Goal: Transaction & Acquisition: Book appointment/travel/reservation

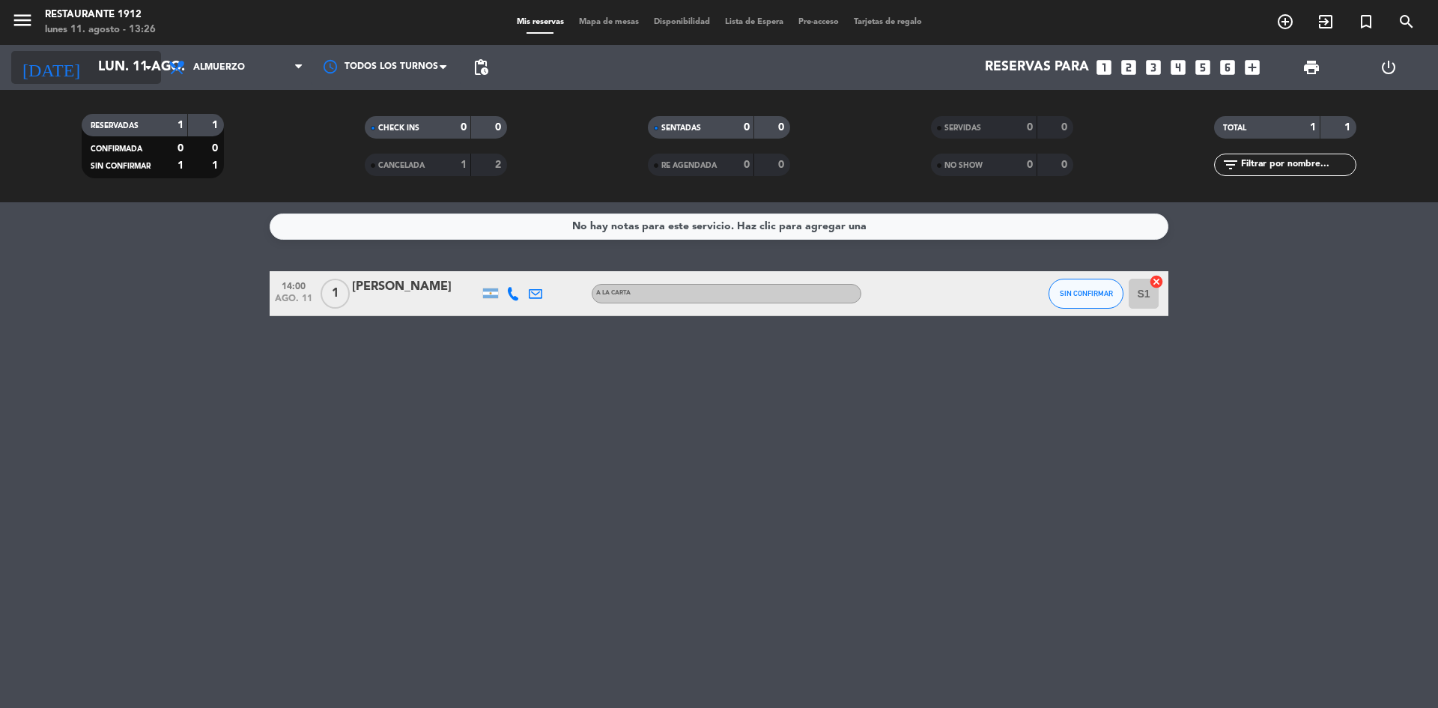
click at [106, 66] on input "lun. 11 ago." at bounding box center [178, 67] width 174 height 30
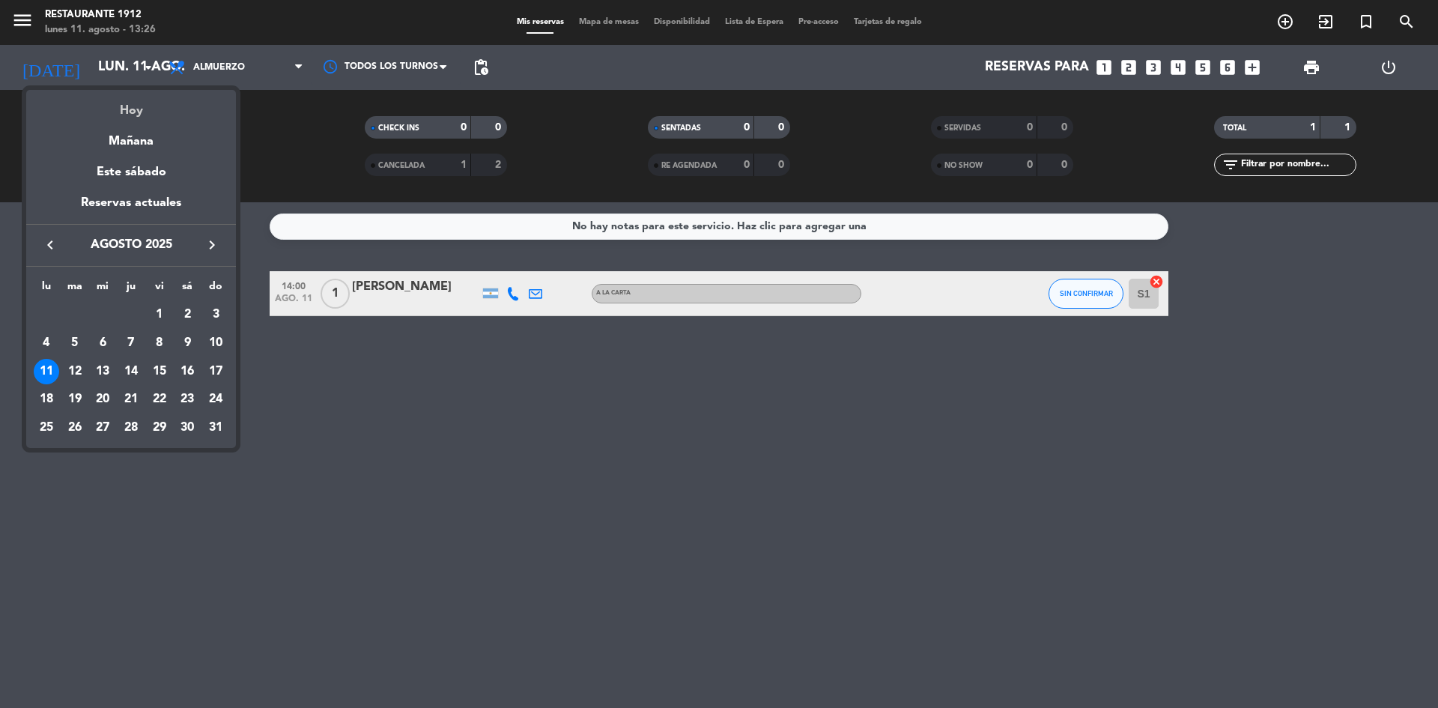
click at [140, 112] on div "Hoy" at bounding box center [131, 105] width 210 height 31
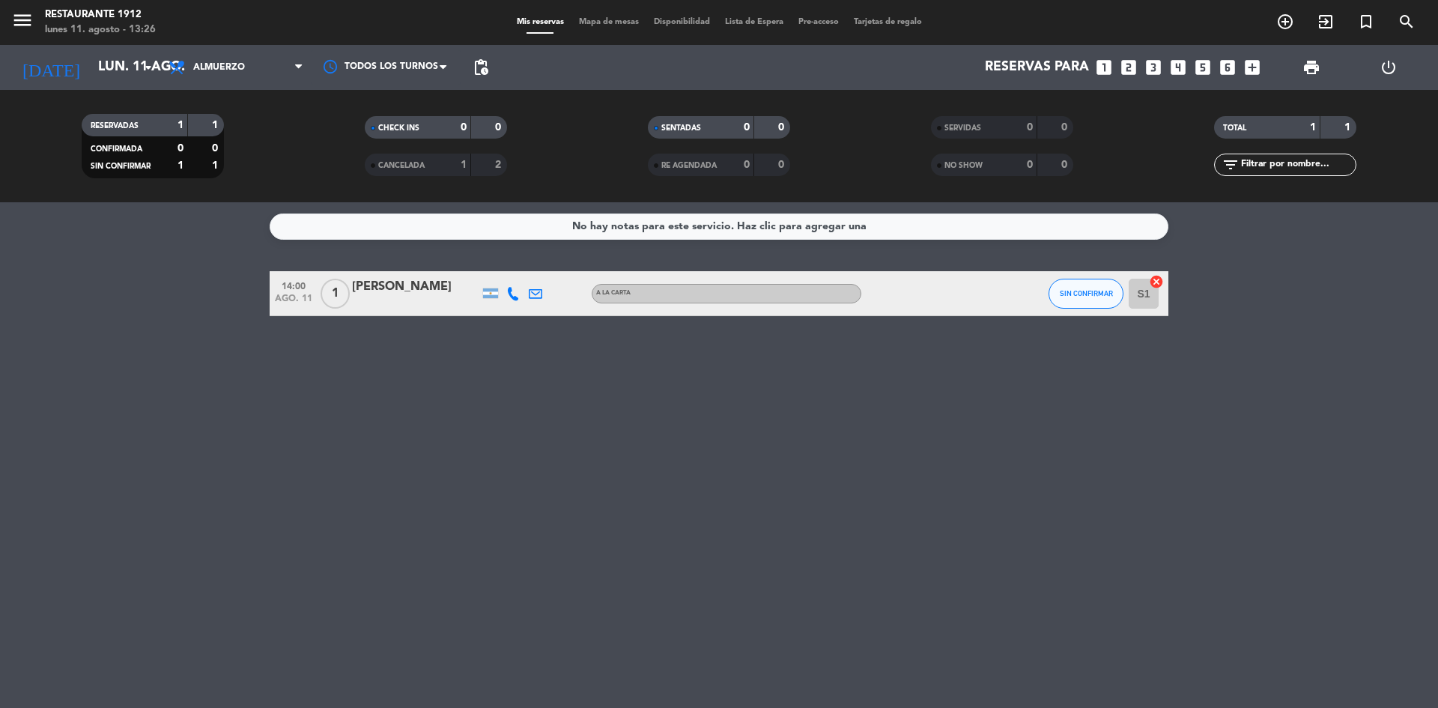
click at [519, 291] on icon at bounding box center [512, 293] width 13 height 13
click at [510, 265] on button "Copiar content_paste" at bounding box center [509, 269] width 46 height 16
click at [117, 67] on input "lun. 11 ago." at bounding box center [178, 67] width 174 height 30
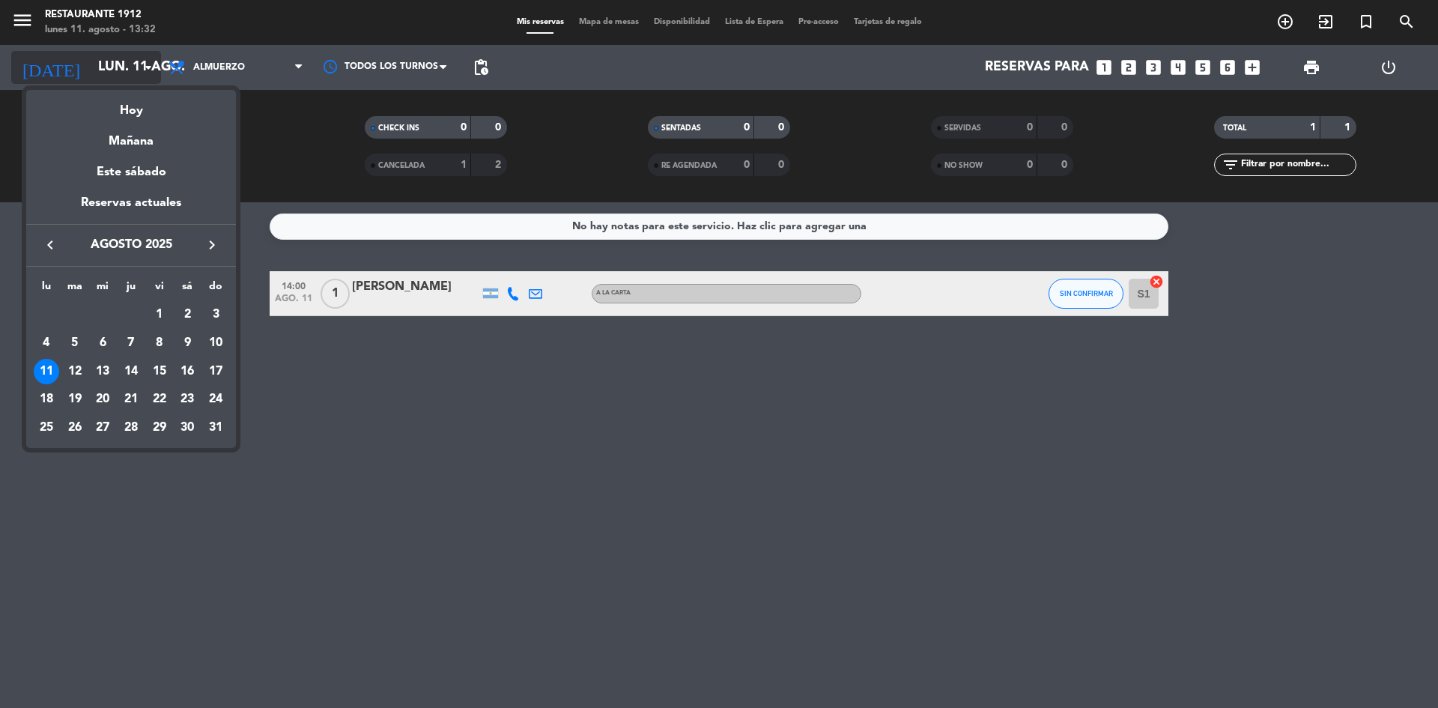
click at [117, 67] on div at bounding box center [719, 354] width 1438 height 708
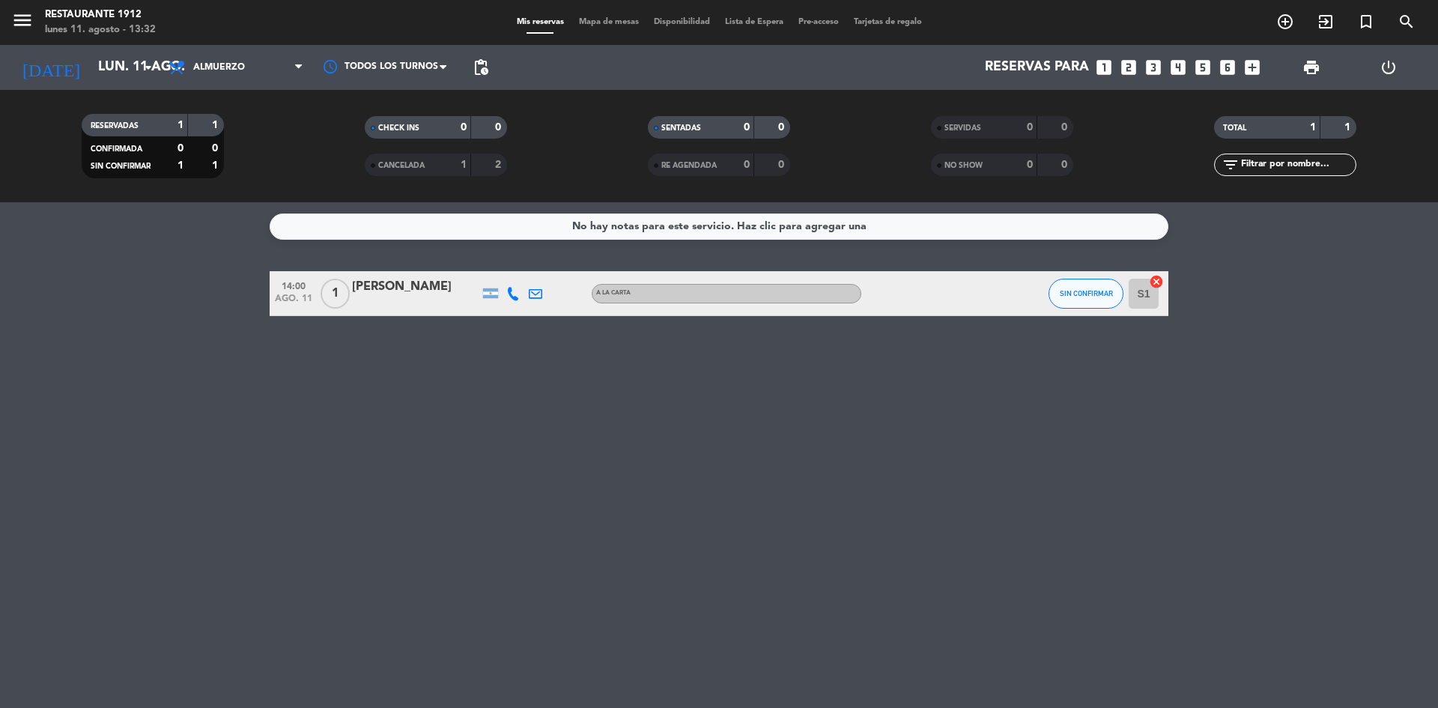
click at [1199, 64] on icon "looks_5" at bounding box center [1202, 67] width 19 height 19
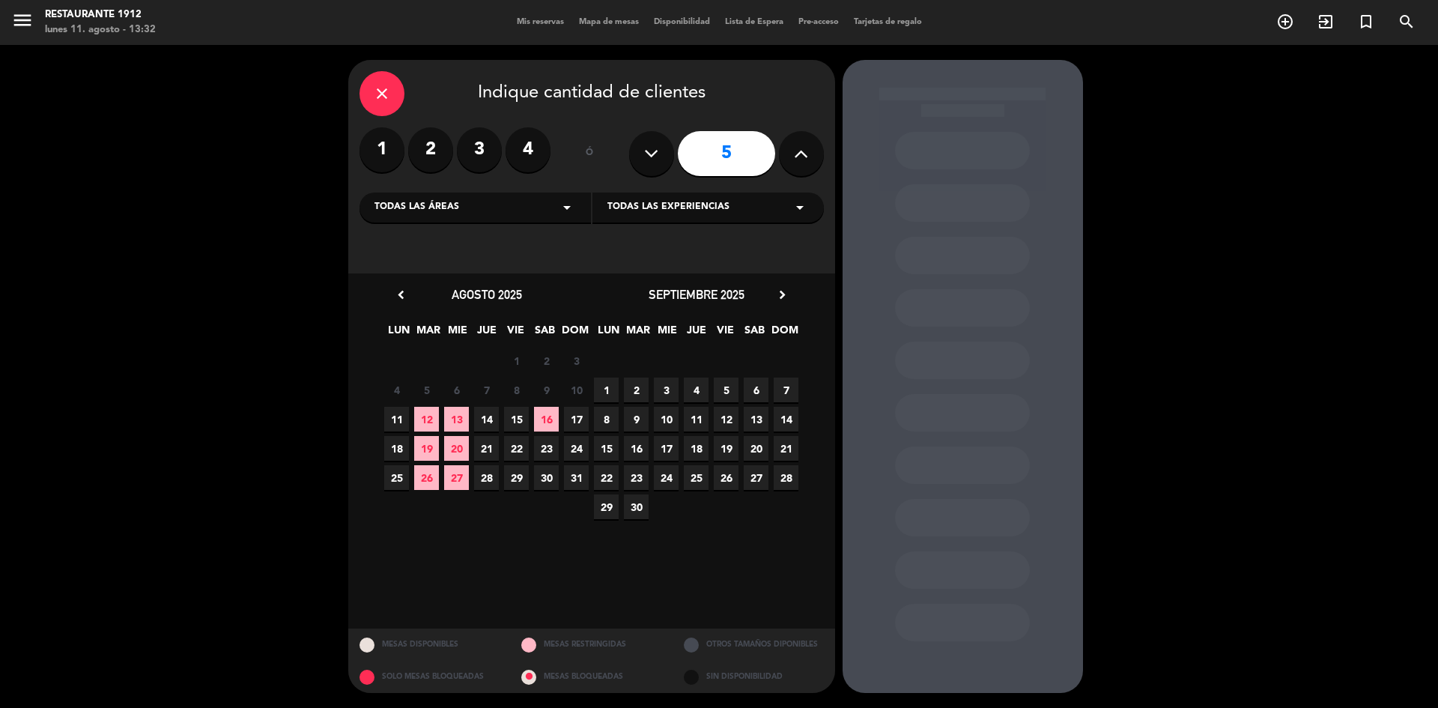
click at [551, 481] on span "30" at bounding box center [546, 477] width 25 height 25
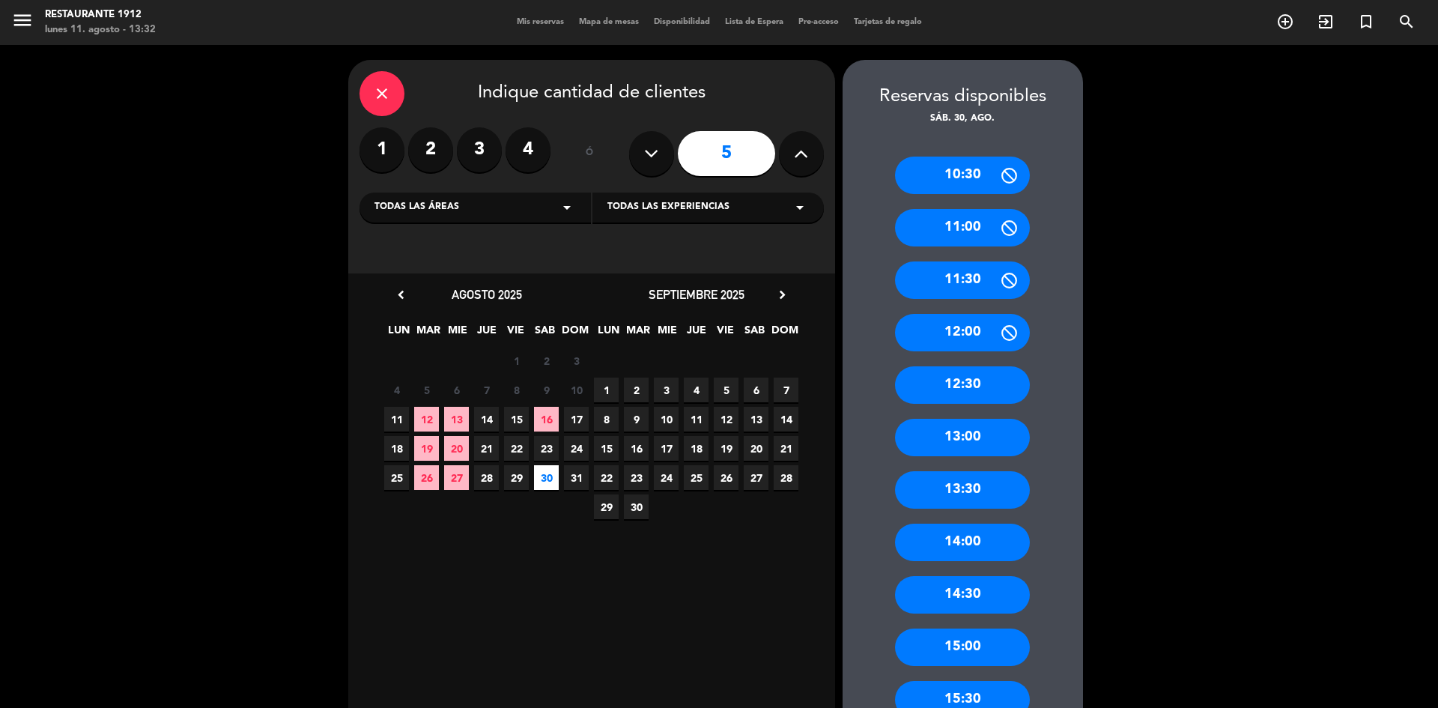
click at [953, 485] on div "13:30" at bounding box center [962, 489] width 135 height 37
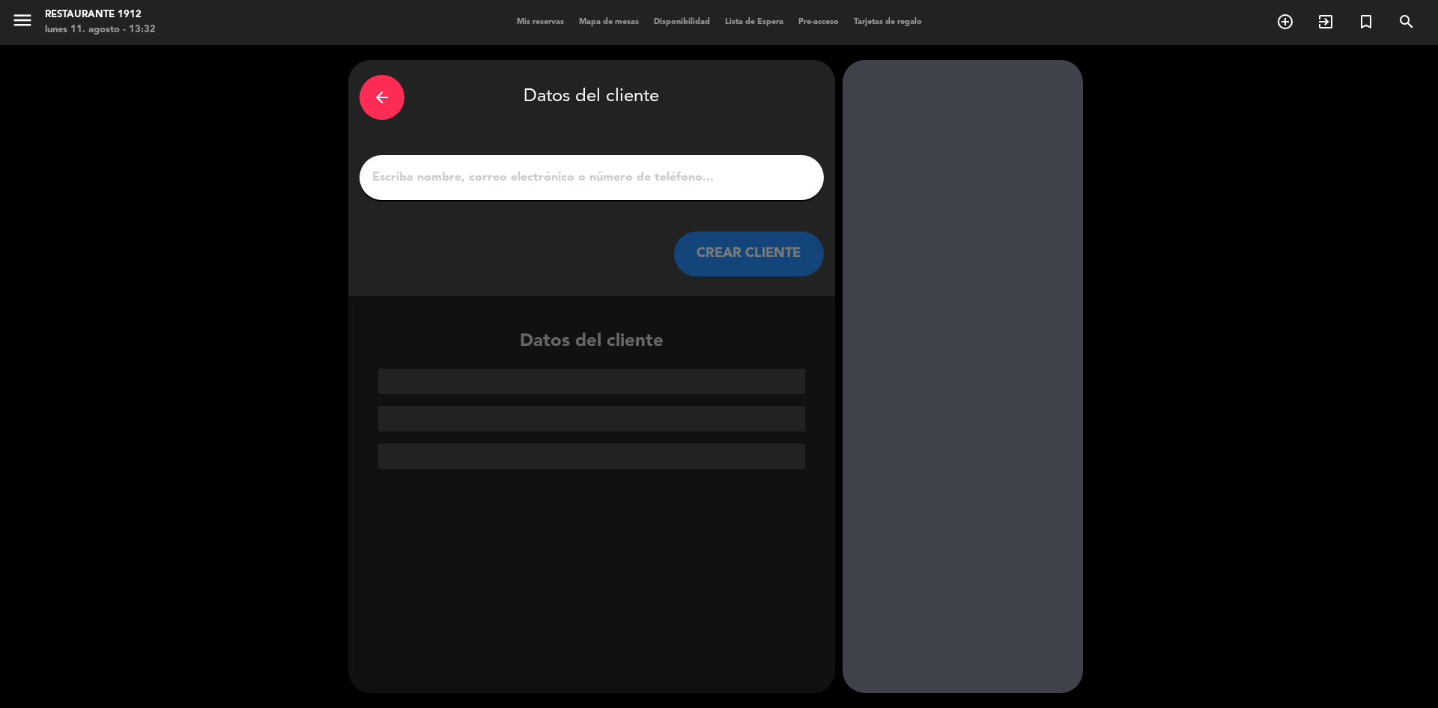
click at [643, 186] on input "1" at bounding box center [592, 177] width 442 height 21
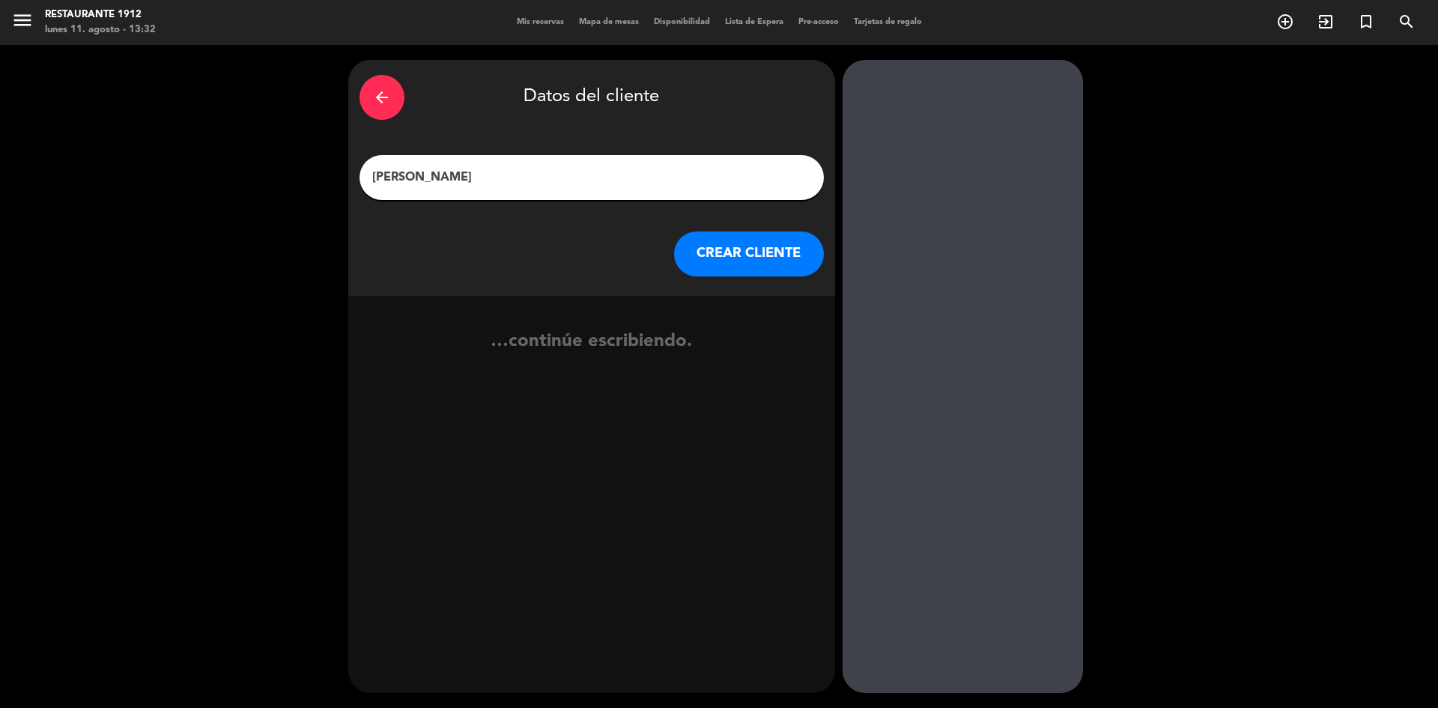
type input "[PERSON_NAME]"
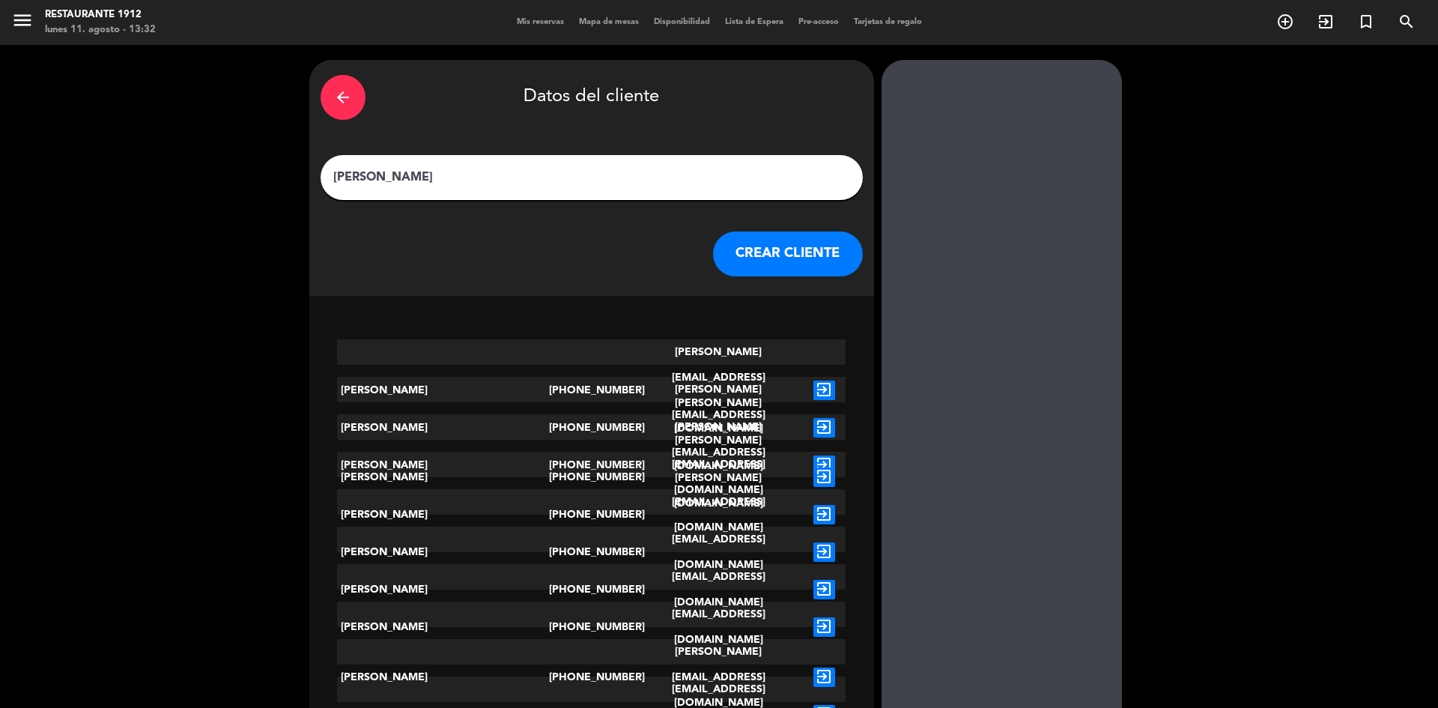
click at [752, 242] on button "CREAR CLIENTE" at bounding box center [788, 253] width 150 height 45
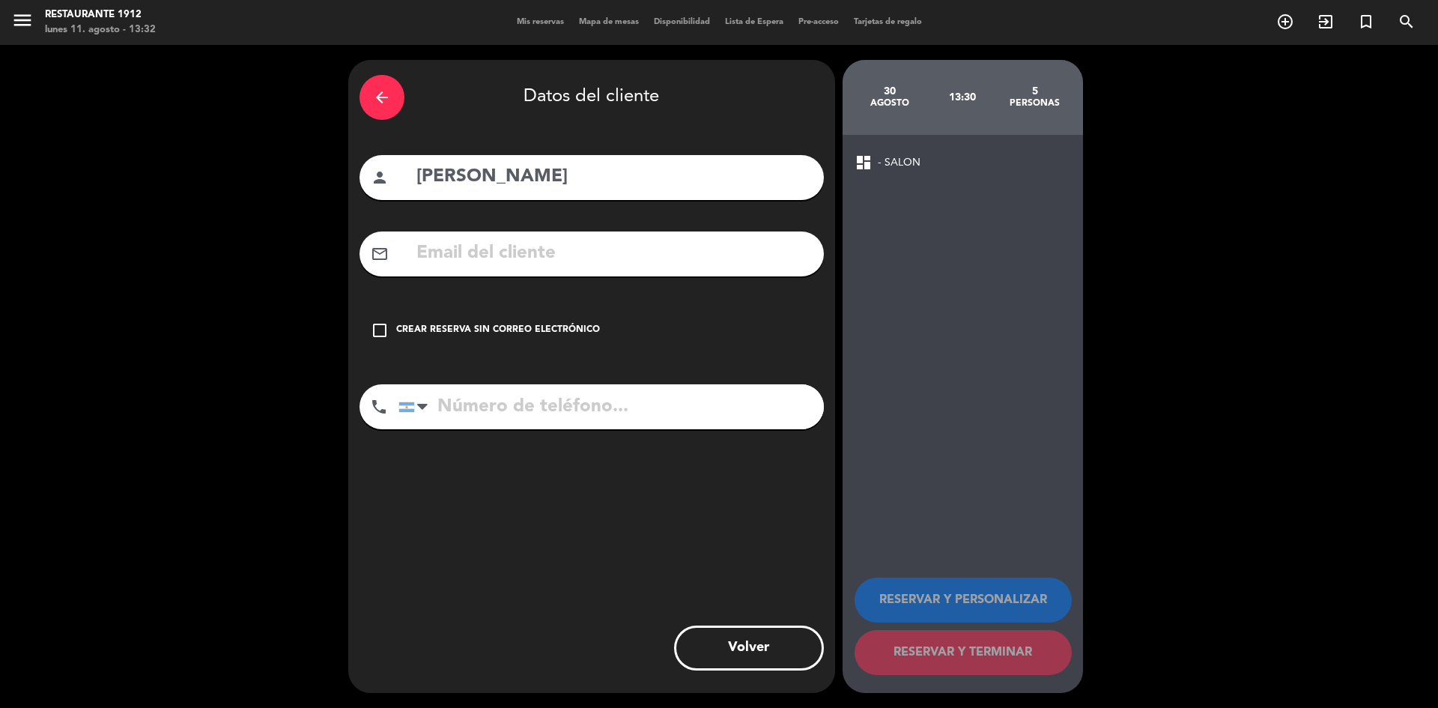
drag, startPoint x: 542, startPoint y: 327, endPoint x: 543, endPoint y: 315, distance: 12.0
click at [542, 327] on div "Crear reserva sin correo electrónico" at bounding box center [498, 330] width 204 height 15
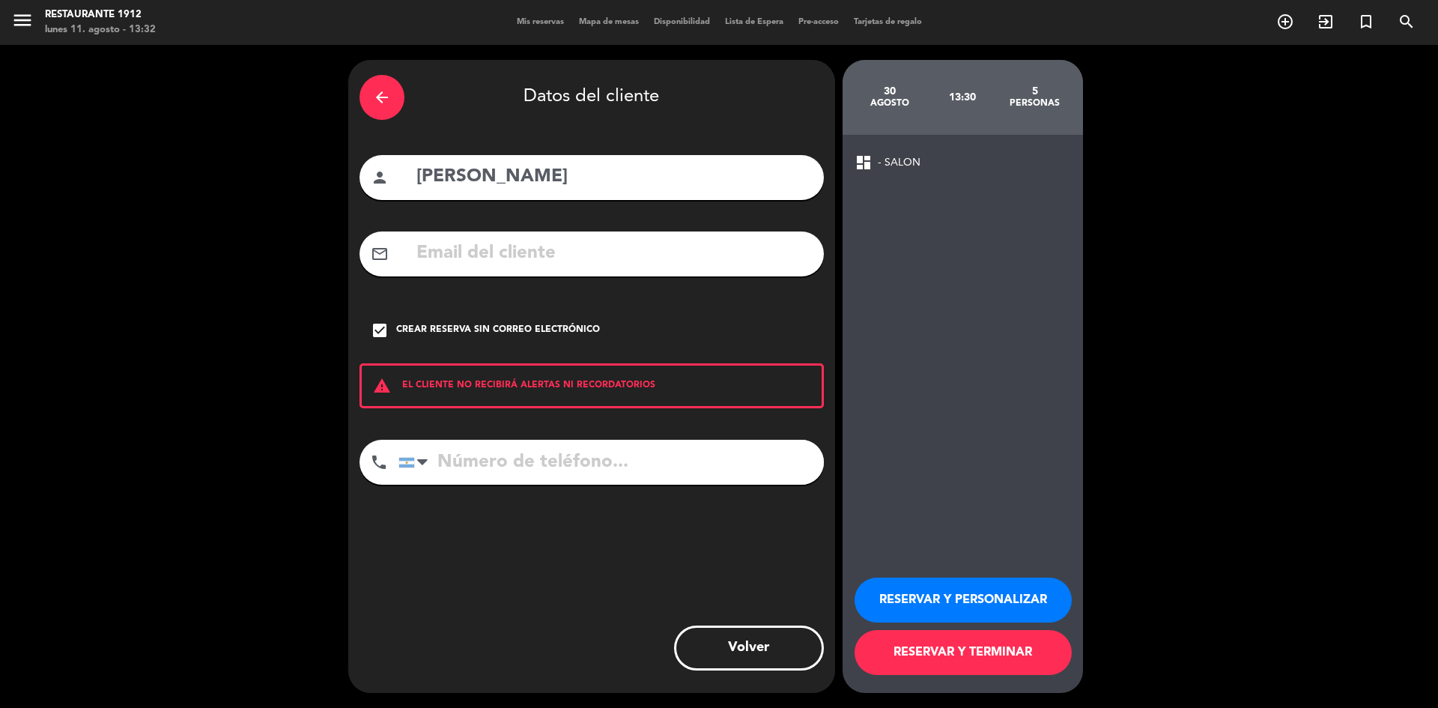
click at [517, 461] on input "tel" at bounding box center [612, 462] width 426 height 45
paste input "[PHONE_NUMBER]"
type input "[PHONE_NUMBER]"
click at [959, 597] on button "RESERVAR Y PERSONALIZAR" at bounding box center [963, 600] width 217 height 45
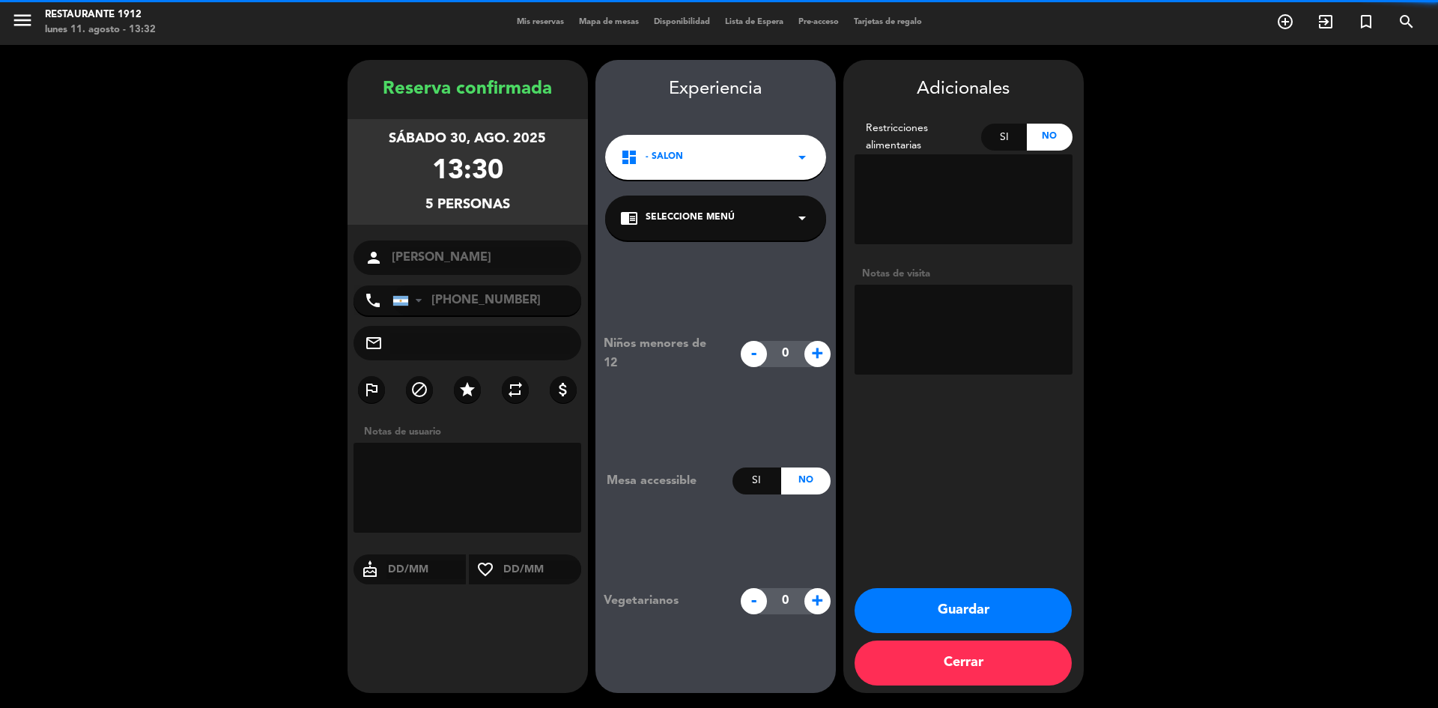
click at [748, 231] on div "chrome_reader_mode Seleccione Menú arrow_drop_down" at bounding box center [715, 218] width 221 height 45
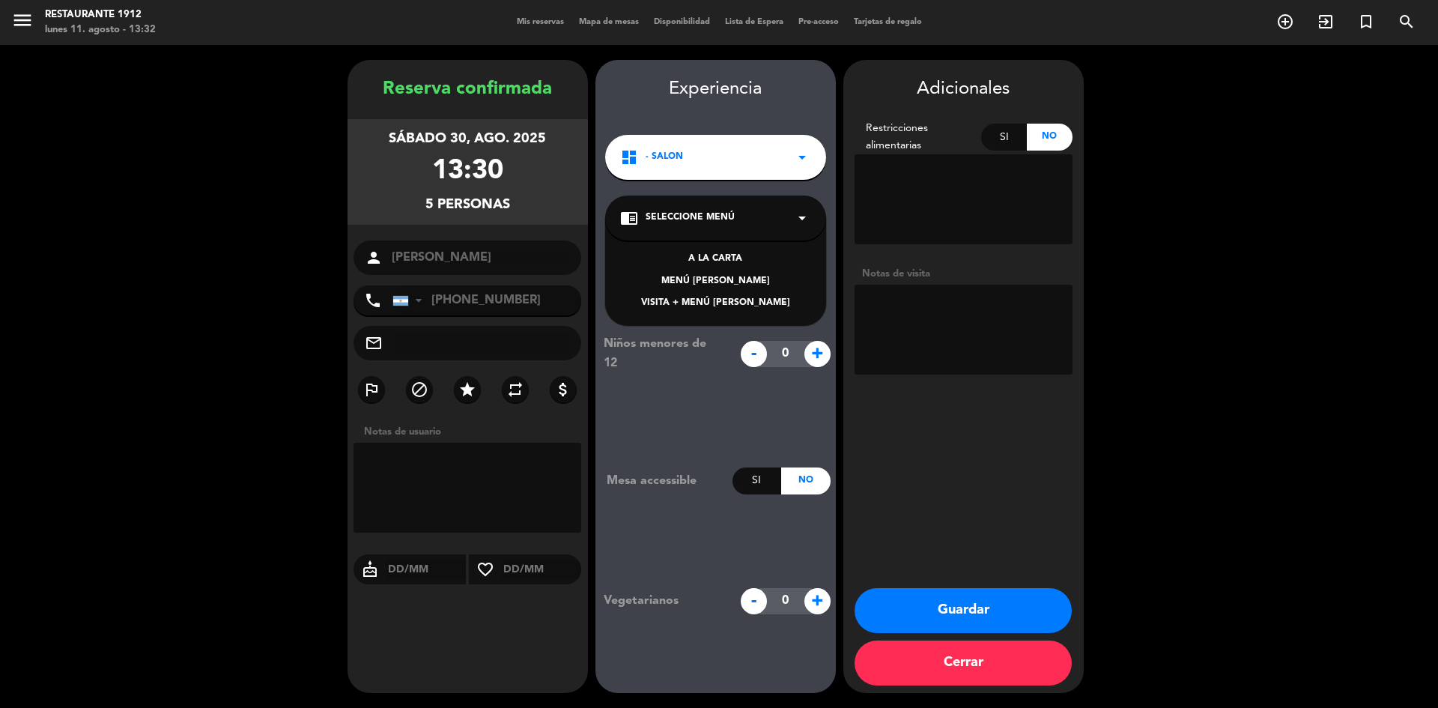
click at [745, 288] on div "MENÚ [PERSON_NAME]" at bounding box center [715, 281] width 191 height 15
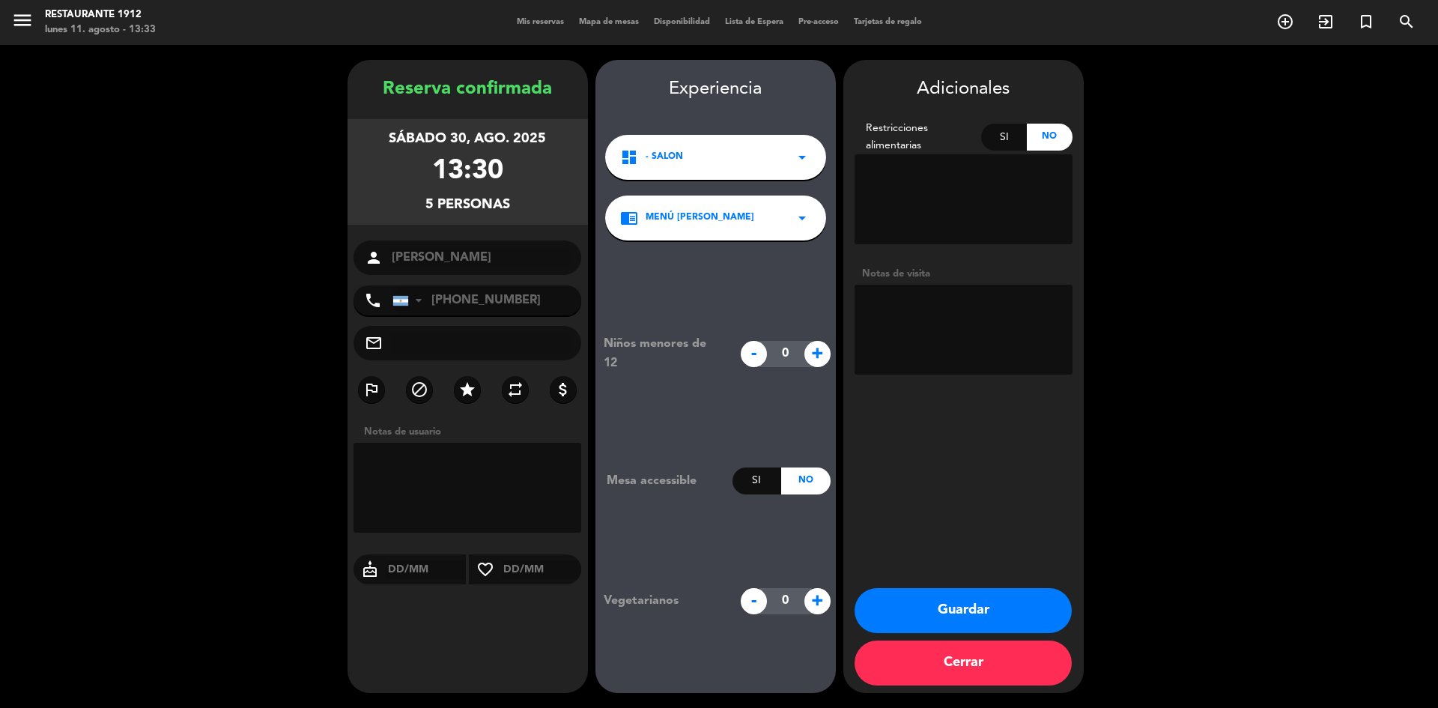
click at [1006, 618] on button "Guardar" at bounding box center [963, 610] width 217 height 45
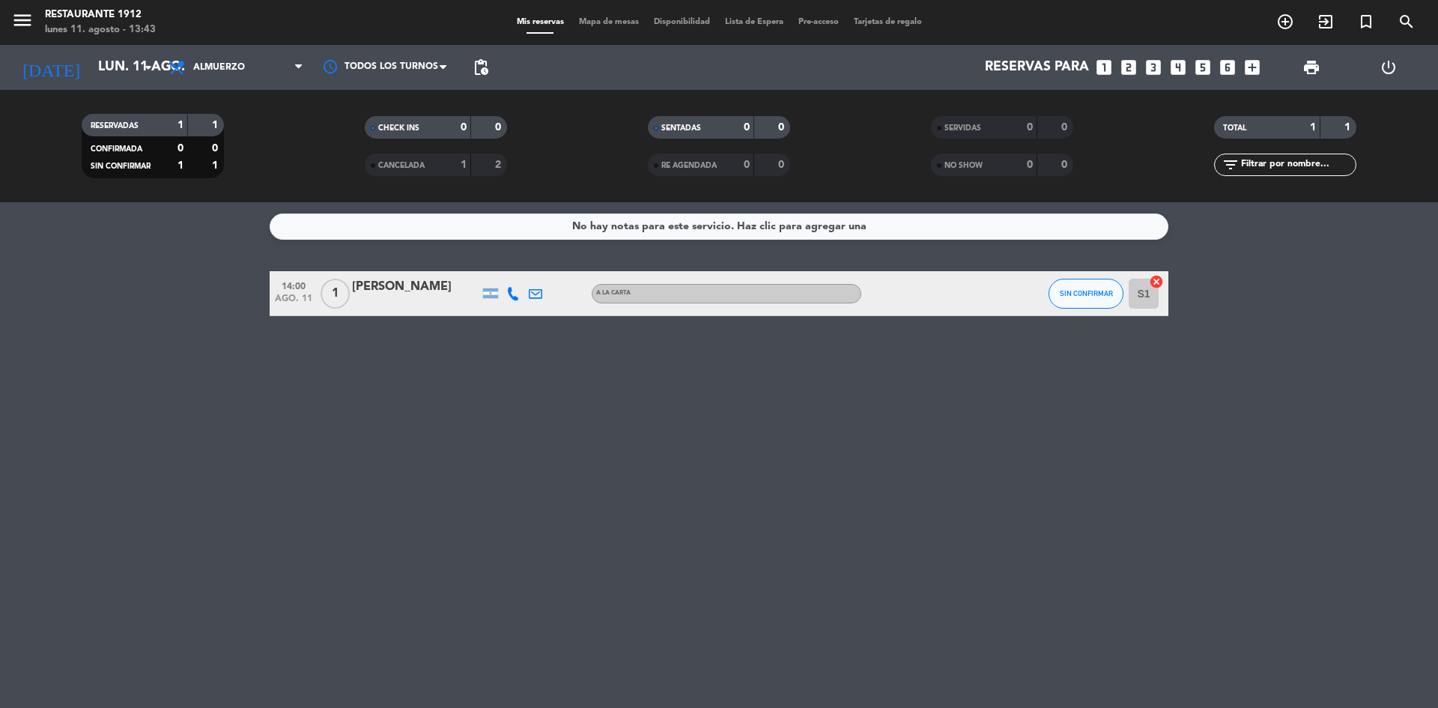
click at [172, 292] on bookings-row "14:00 ago. 11 1 [PERSON_NAME] A [PERSON_NAME] SIN CONFIRMAR S1 cancel" at bounding box center [719, 293] width 1438 height 45
